Goal: Information Seeking & Learning: Learn about a topic

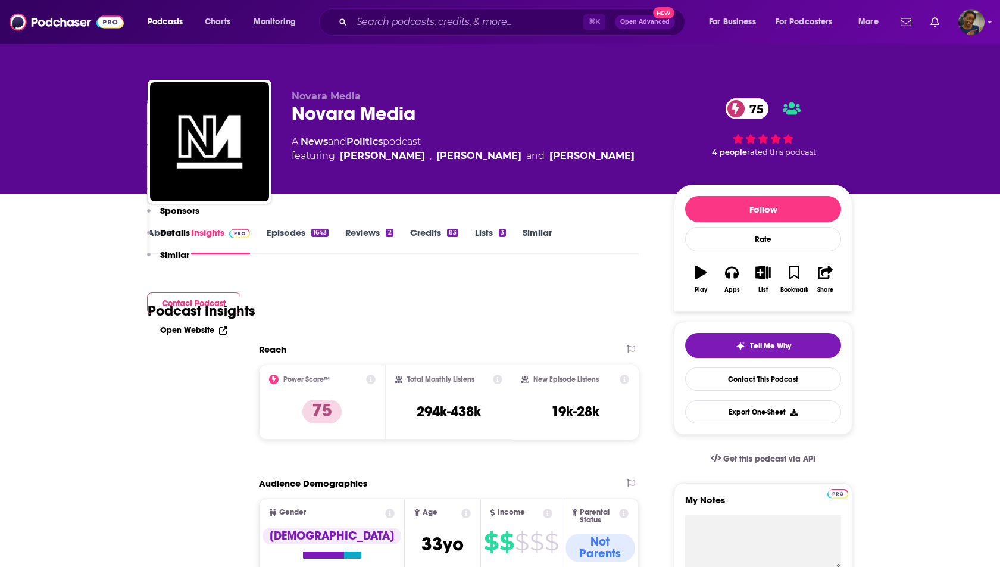
scroll to position [1052, 0]
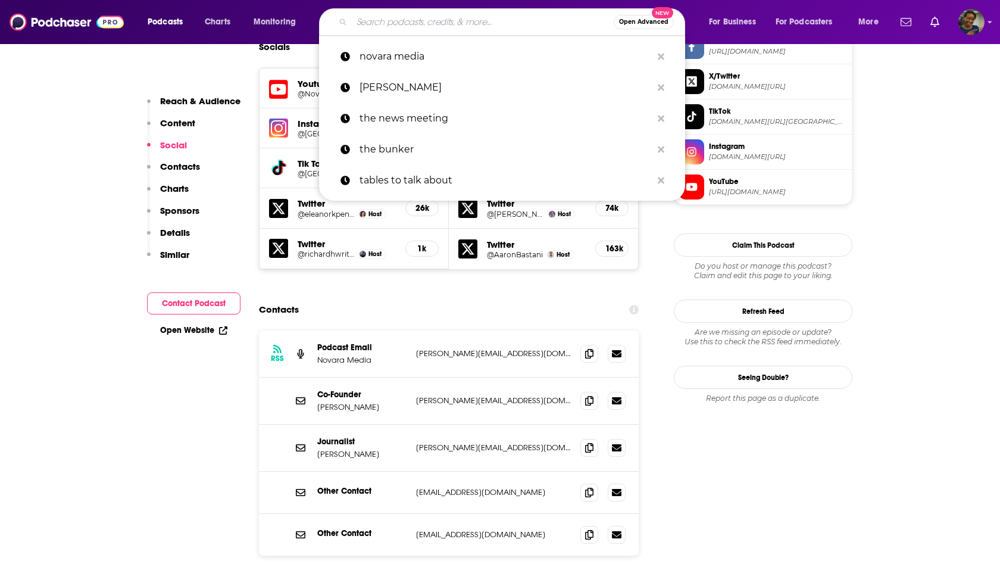
click at [382, 26] on input "Search podcasts, credits, & more..." at bounding box center [483, 22] width 262 height 19
paste input "American Friction Podcast"
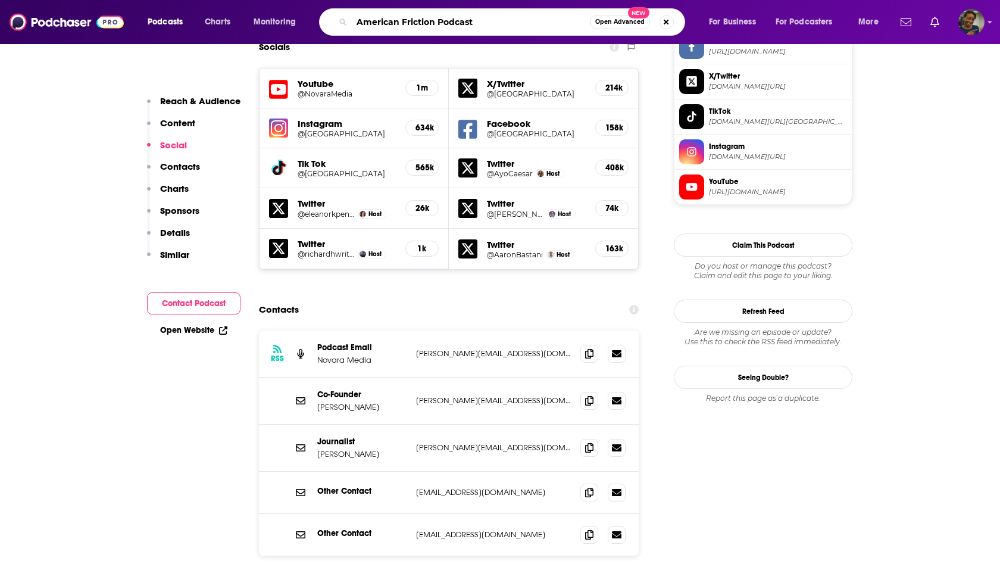
click at [447, 17] on input "American Friction Podcast" at bounding box center [471, 22] width 238 height 19
type input "American Friction"
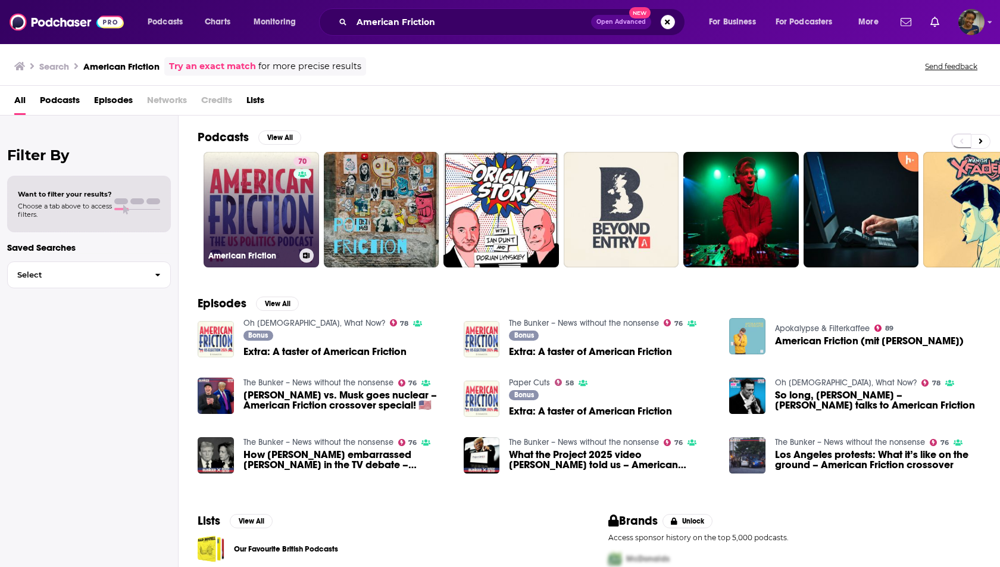
click at [260, 223] on link "70 American Friction" at bounding box center [261, 209] width 115 height 115
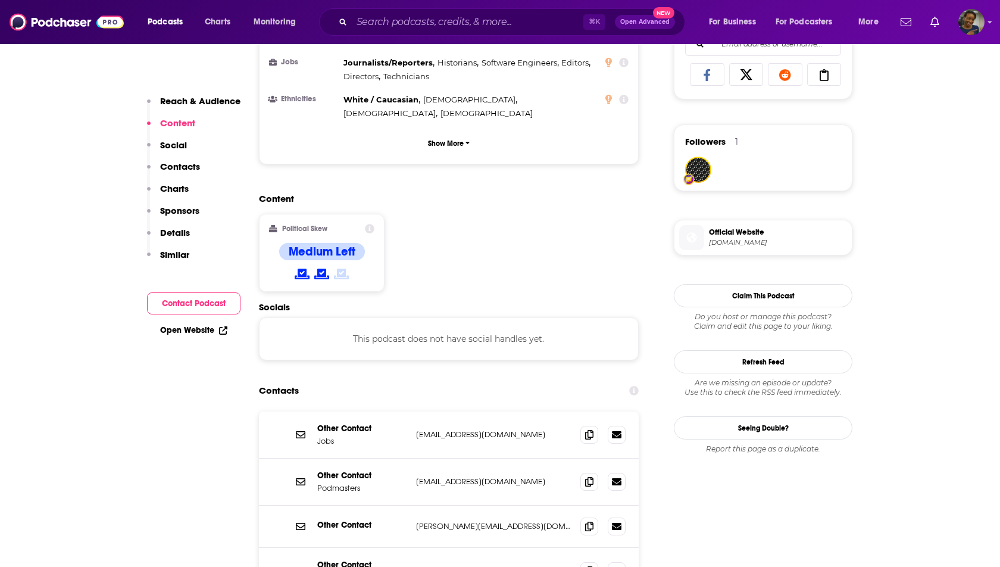
scroll to position [803, 0]
